Goal: Information Seeking & Learning: Learn about a topic

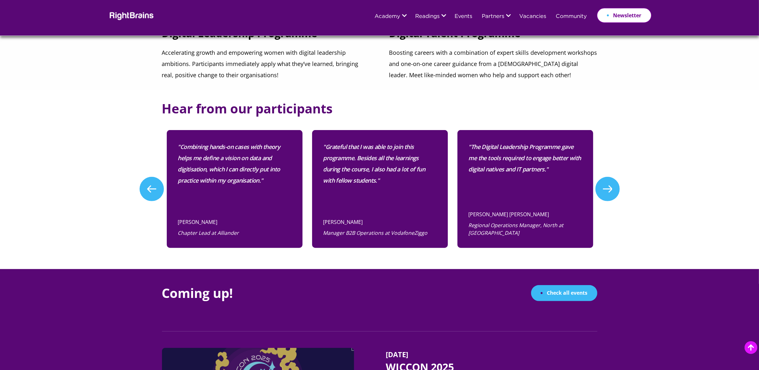
scroll to position [440, 0]
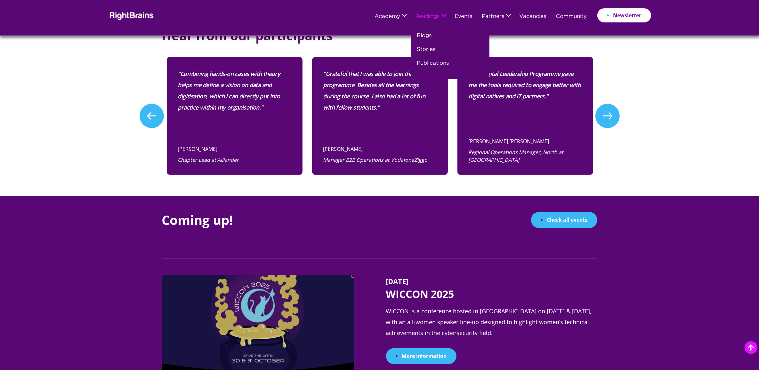
click at [425, 63] on link "Publications" at bounding box center [433, 66] width 32 height 14
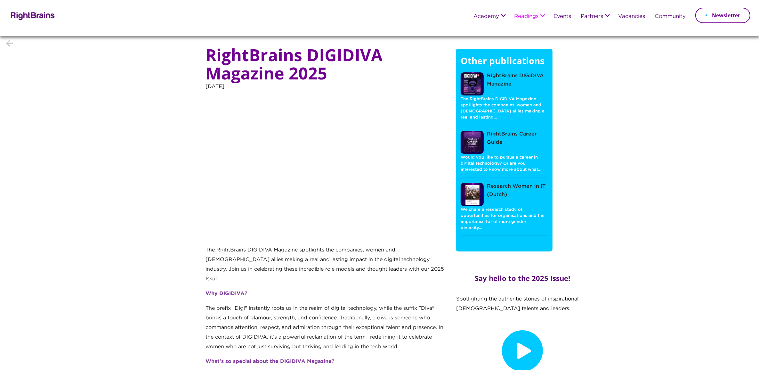
click at [22, 14] on img at bounding box center [32, 15] width 46 height 9
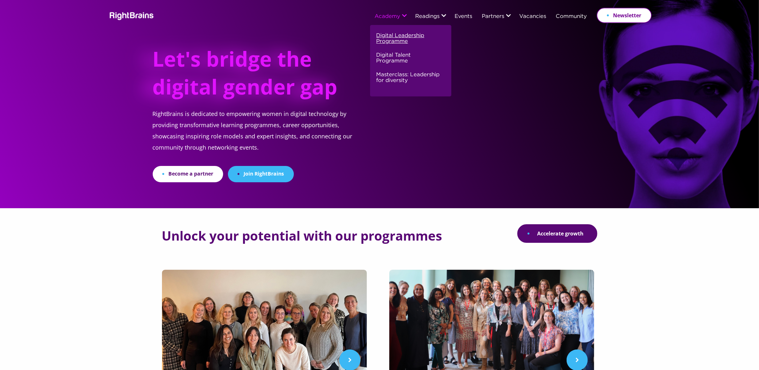
click at [396, 37] on link "Digital Leadership Programme" at bounding box center [410, 41] width 67 height 20
